Goal: Task Accomplishment & Management: Manage account settings

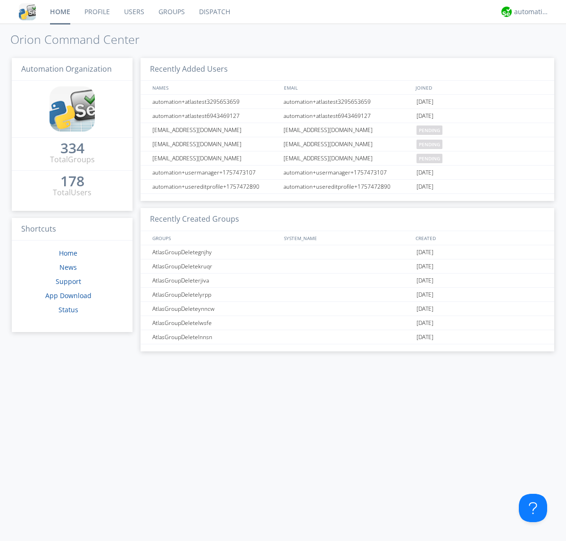
click at [134, 12] on link "Users" at bounding box center [134, 12] width 34 height 24
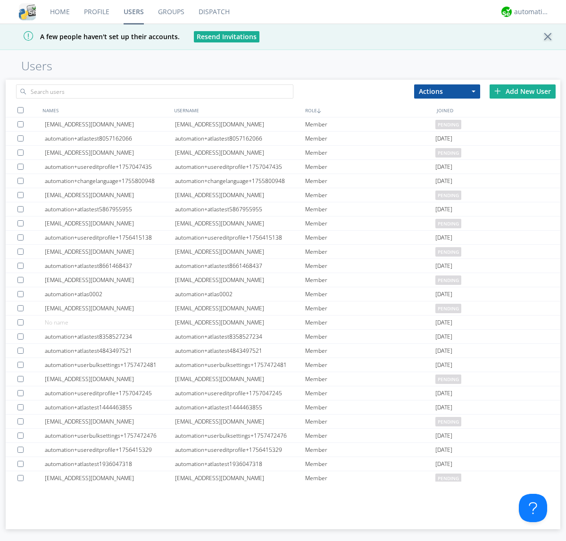
click at [523, 91] on div "Add New User" at bounding box center [523, 91] width 66 height 14
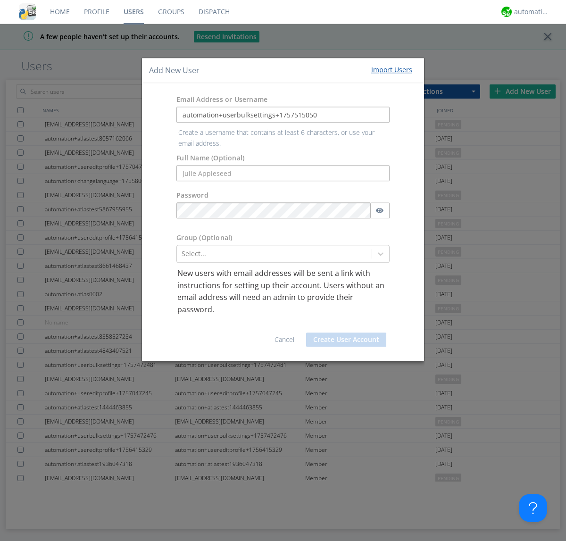
type input "automation+userbulksettings+1757515050"
click at [346, 333] on button "Create User Account" at bounding box center [346, 340] width 80 height 14
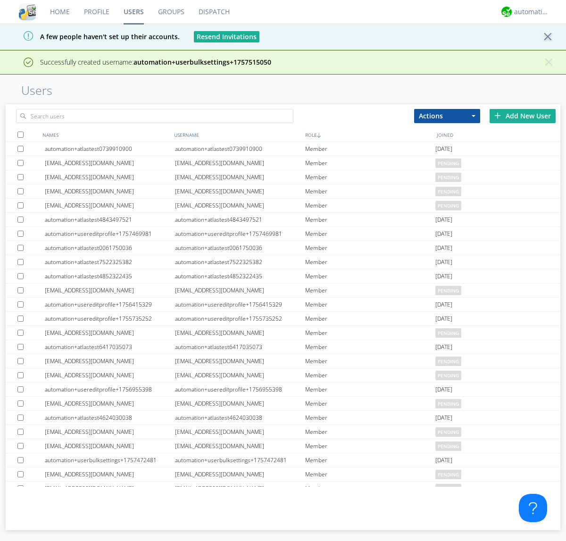
click at [523, 116] on div "Add New User" at bounding box center [523, 116] width 66 height 14
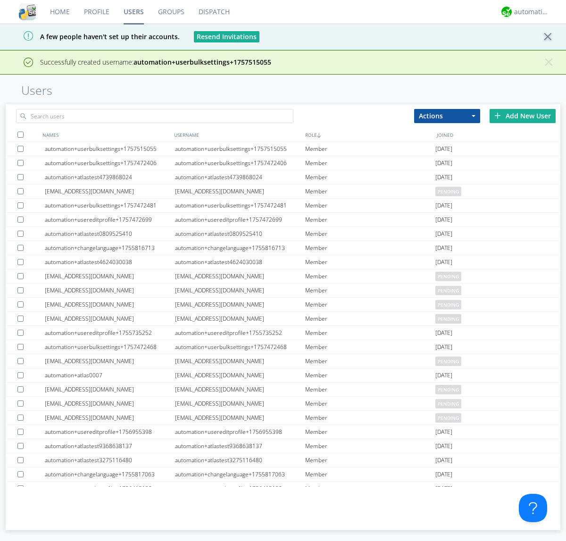
click at [523, 116] on div "Add New User" at bounding box center [523, 116] width 66 height 14
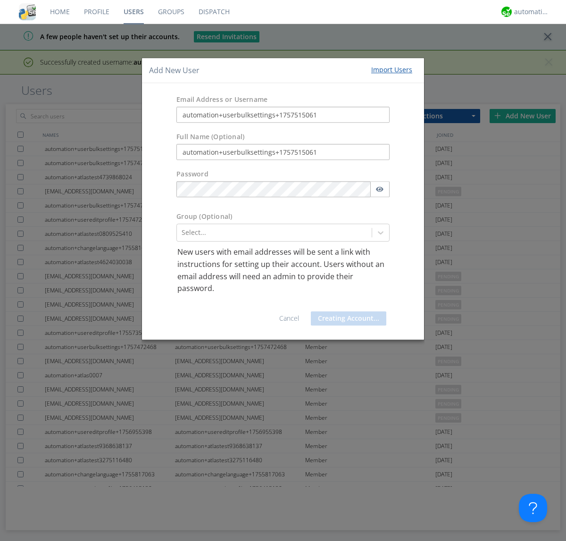
type input "automation+userbulksettings+1757515061"
click at [346, 318] on button "Creating Account..." at bounding box center [348, 318] width 75 height 14
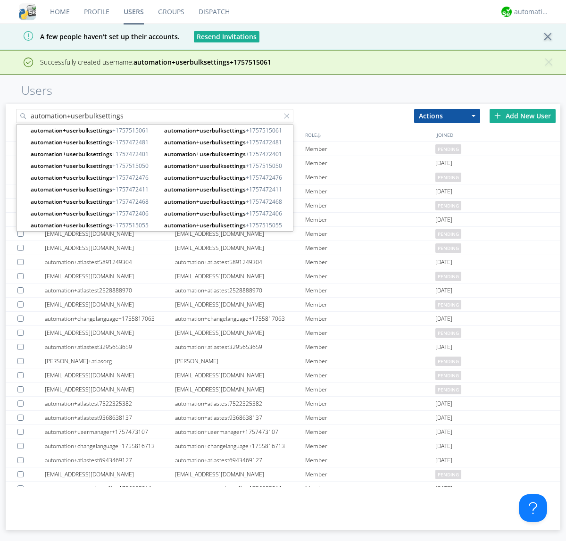
type input "automation+userbulksettings"
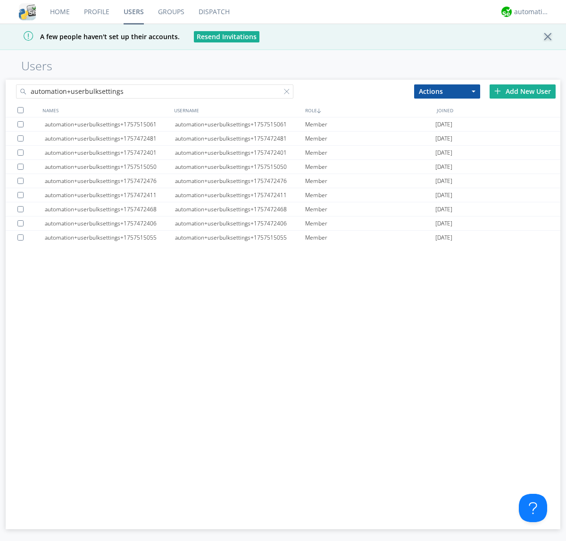
click at [20, 110] on div at bounding box center [20, 110] width 6 height 6
click at [447, 91] on button "Actions" at bounding box center [447, 91] width 66 height 14
click at [0, 0] on link "Edit Settings" at bounding box center [0, 0] width 0 height 0
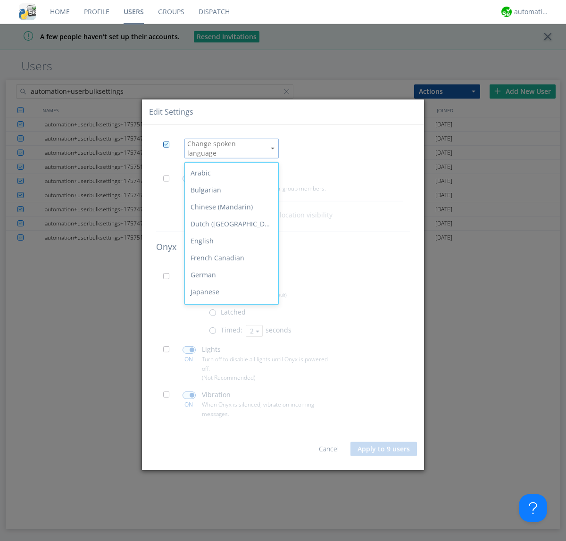
click at [229, 402] on div "Spanish" at bounding box center [231, 410] width 93 height 17
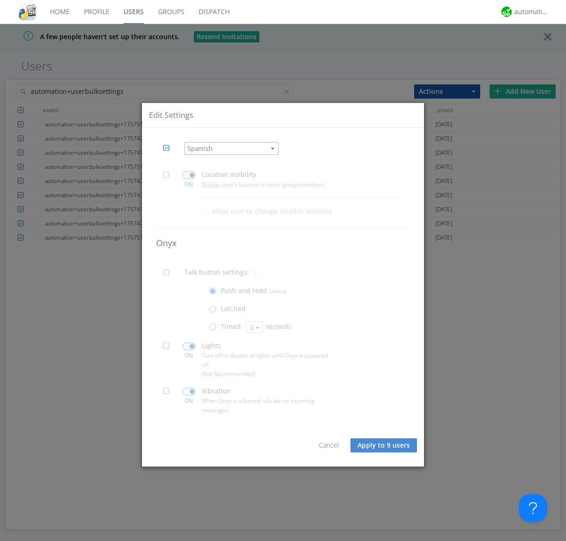
click at [169, 177] on span at bounding box center [169, 178] width 12 height 12
click at [0, 0] on input "checkbox" at bounding box center [0, 0] width 0 height 0
click at [189, 175] on span at bounding box center [189, 176] width 13 height 8
click at [0, 0] on input "checkbox" at bounding box center [0, 0] width 0 height 0
click at [169, 276] on span at bounding box center [169, 276] width 12 height 12
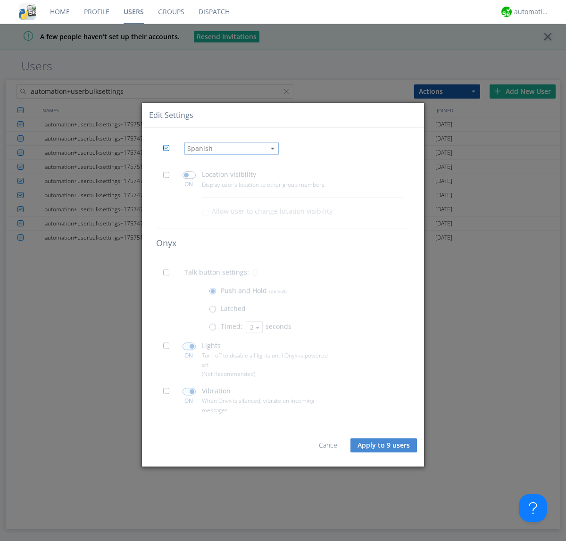
click at [0, 0] on input "checkbox" at bounding box center [0, 0] width 0 height 0
click at [215, 329] on span at bounding box center [215, 330] width 12 height 12
click at [0, 0] on input "radio" at bounding box center [0, 0] width 0 height 0
click at [253, 327] on button "2" at bounding box center [254, 327] width 17 height 12
click at [0, 0] on link "3" at bounding box center [0, 0] width 0 height 0
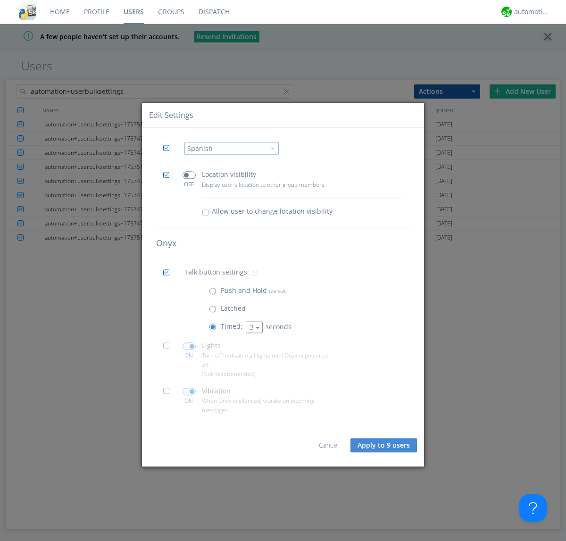
click at [169, 349] on span at bounding box center [169, 349] width 12 height 12
click at [0, 0] on input "checkbox" at bounding box center [0, 0] width 0 height 0
click at [189, 346] on span at bounding box center [189, 346] width 13 height 8
click at [0, 0] on input "checkbox" at bounding box center [0, 0] width 0 height 0
click at [169, 394] on span at bounding box center [169, 394] width 12 height 12
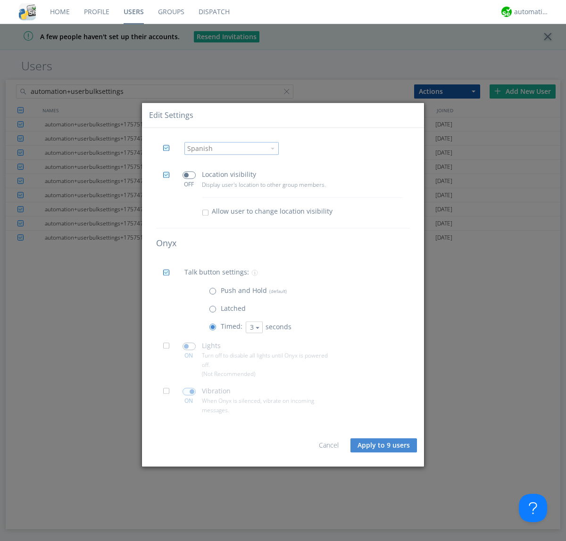
click at [0, 0] on input "checkbox" at bounding box center [0, 0] width 0 height 0
click at [189, 392] on span at bounding box center [189, 392] width 13 height 8
click at [0, 0] on input "checkbox" at bounding box center [0, 0] width 0 height 0
click at [384, 445] on button "Apply to 9 users" at bounding box center [384, 445] width 67 height 14
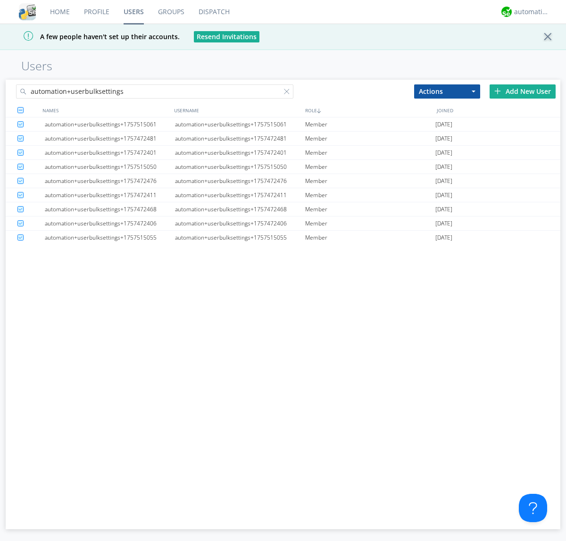
click at [134, 12] on link "Users" at bounding box center [134, 12] width 34 height 24
click at [289, 93] on div at bounding box center [288, 93] width 9 height 9
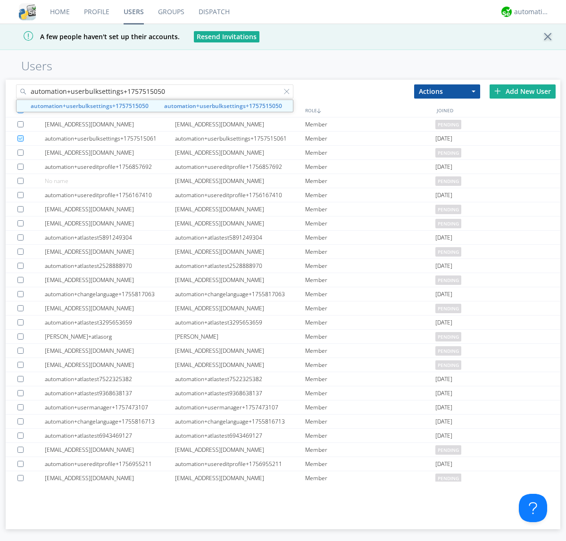
type input "automation+userbulksettings+1757515050"
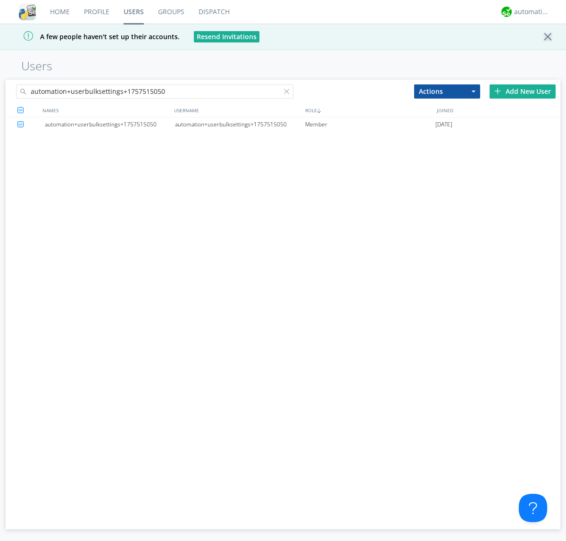
click at [240, 124] on div "automation+userbulksettings+1757515050" at bounding box center [240, 124] width 130 height 14
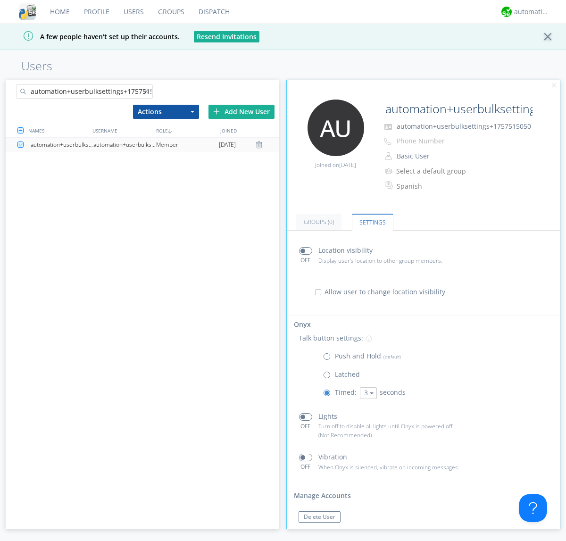
scroll to position [16, 0]
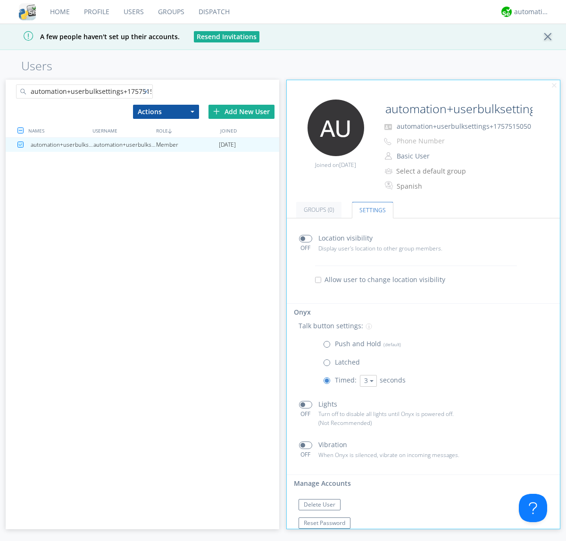
click at [148, 93] on div at bounding box center [147, 93] width 9 height 9
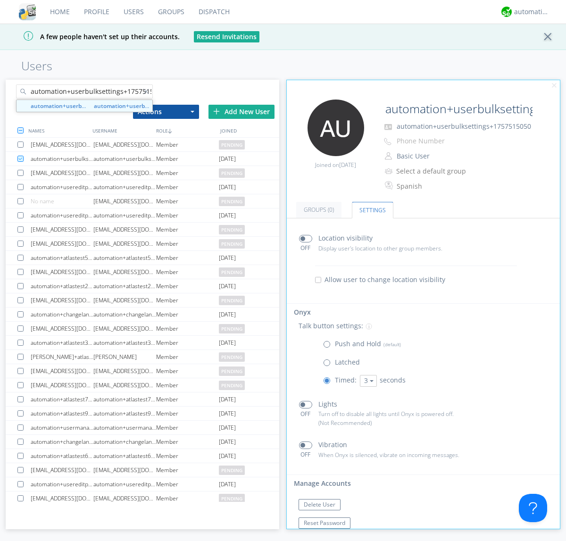
scroll to position [0, 11]
type input "automation+userbulksettings+1757515055"
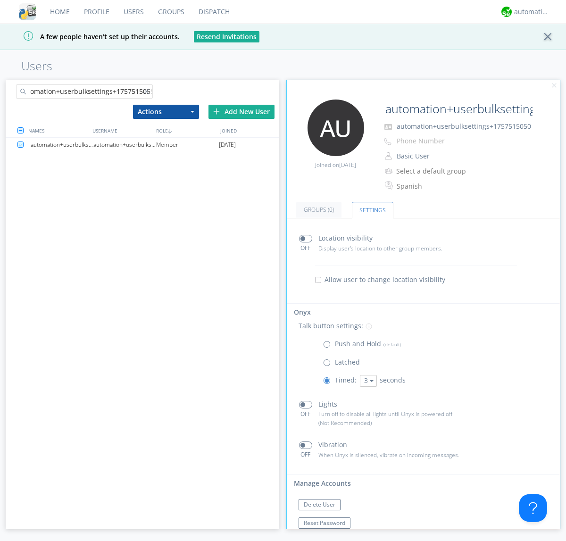
click at [125, 144] on div "automation+userbulksettings+1757515055" at bounding box center [124, 145] width 63 height 14
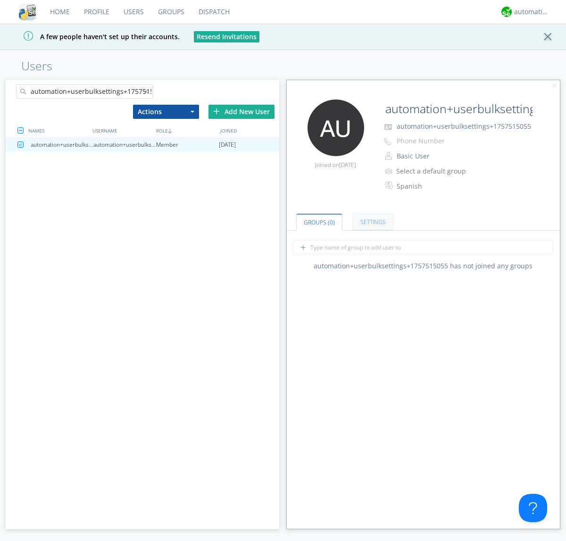
click at [372, 222] on link "Settings" at bounding box center [373, 222] width 41 height 17
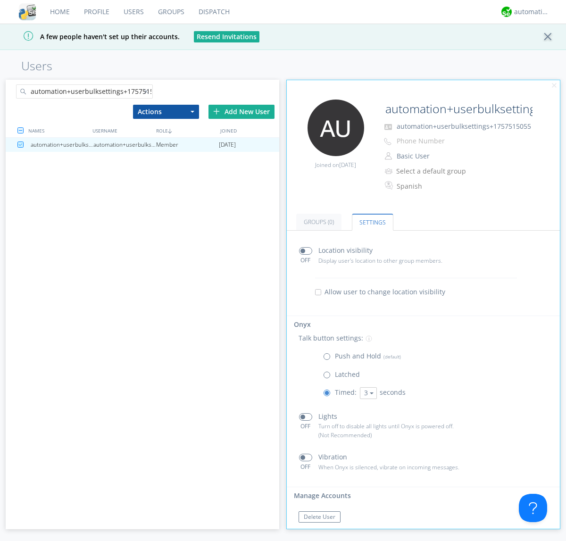
scroll to position [16, 0]
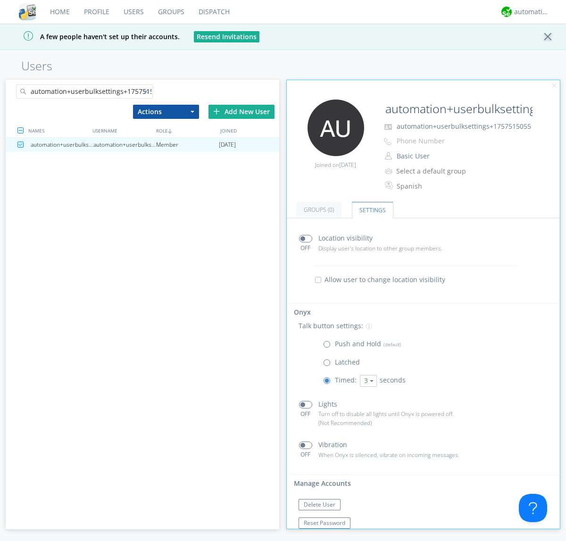
click at [148, 93] on div at bounding box center [147, 93] width 9 height 9
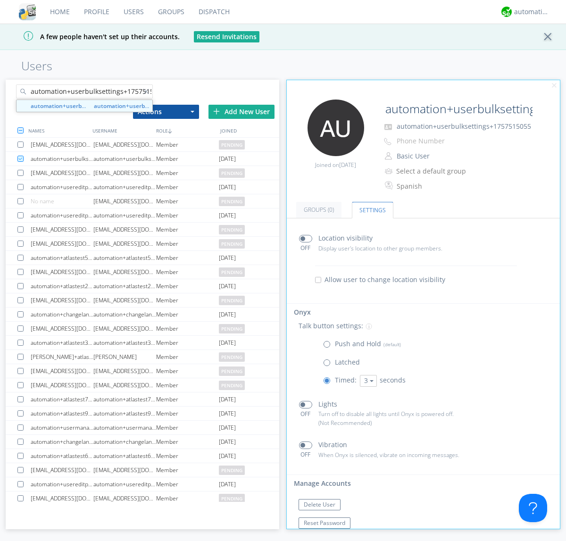
scroll to position [0, 11]
type input "automation+userbulksettings+1757515061"
